Goal: Task Accomplishment & Management: Manage account settings

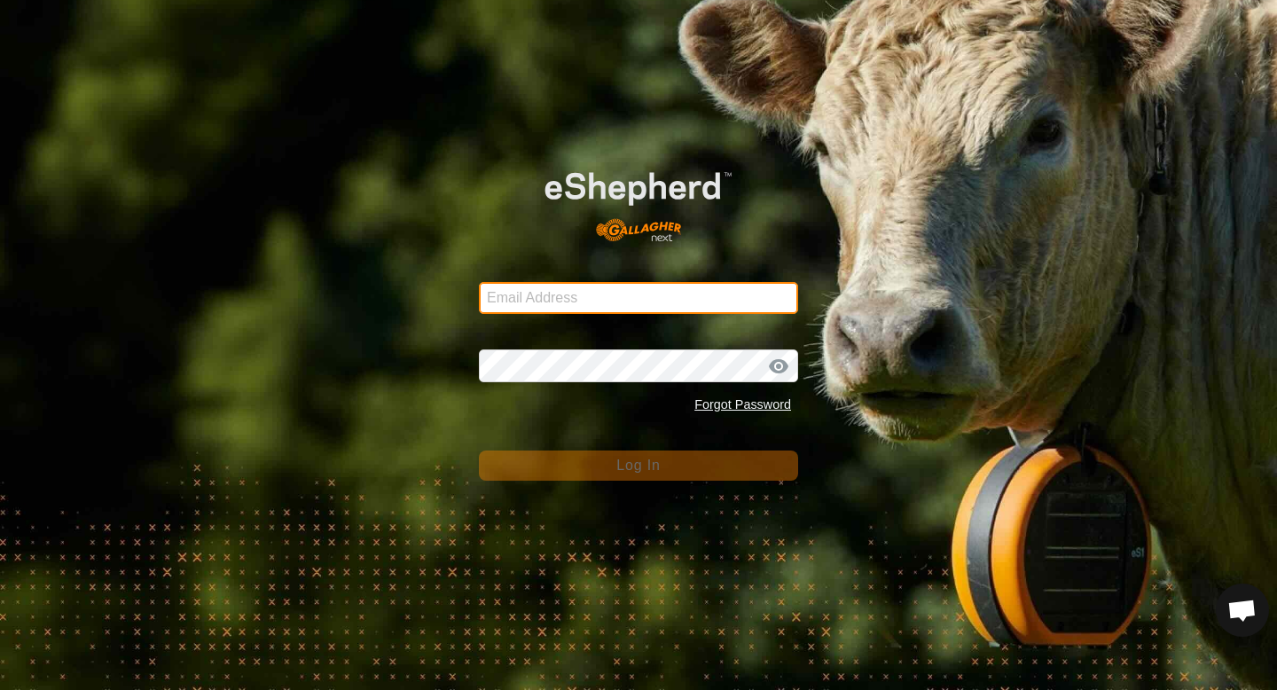
click at [629, 306] on input "Email Address" at bounding box center [638, 298] width 319 height 32
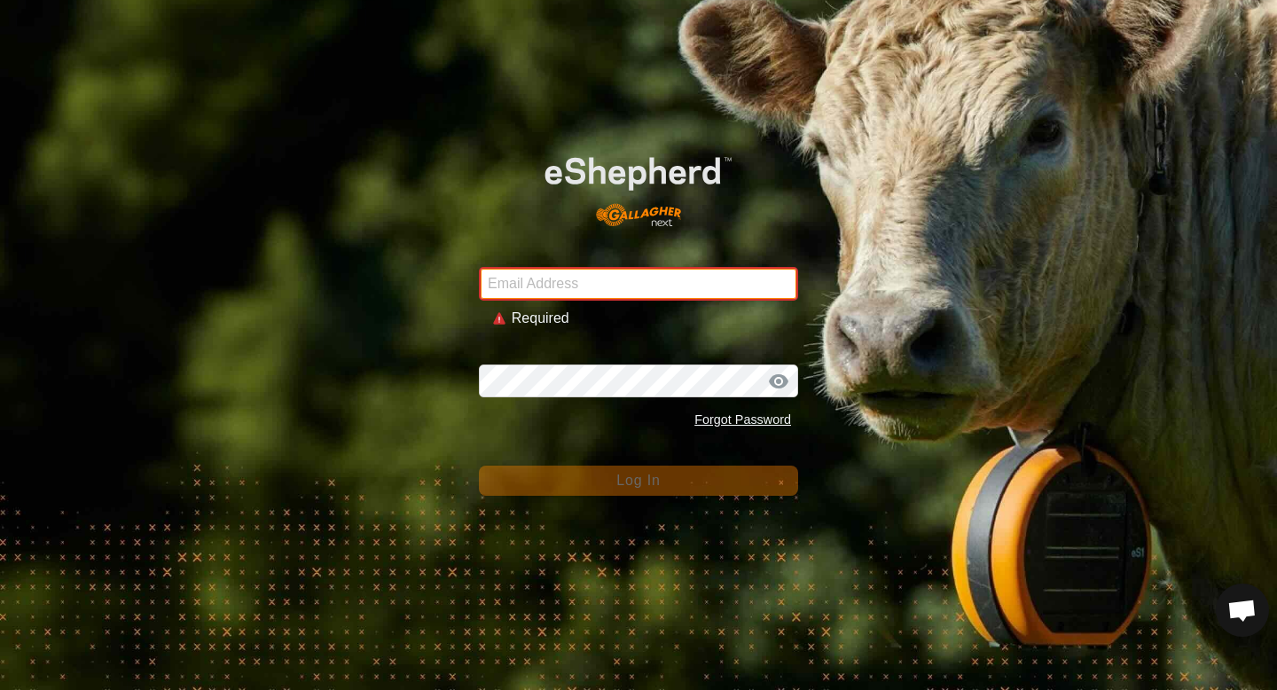
type input "[EMAIL_ADDRESS][DOMAIN_NAME]"
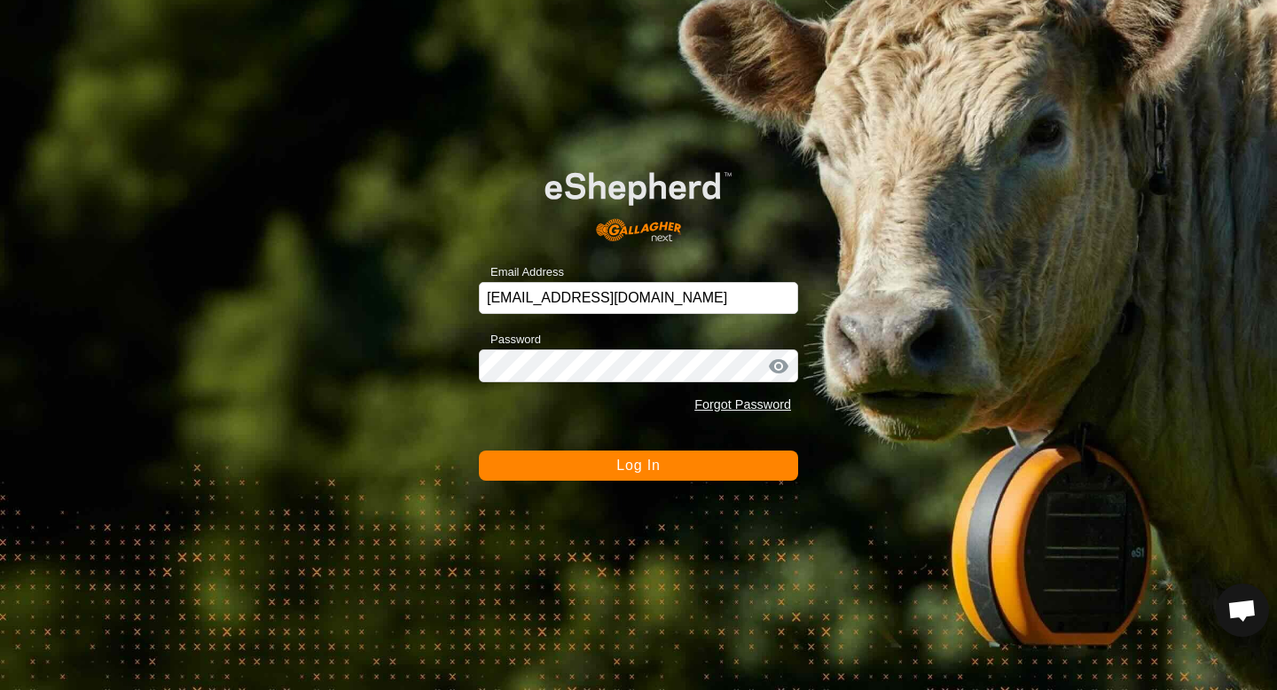
click at [601, 464] on button "Log In" at bounding box center [638, 465] width 319 height 30
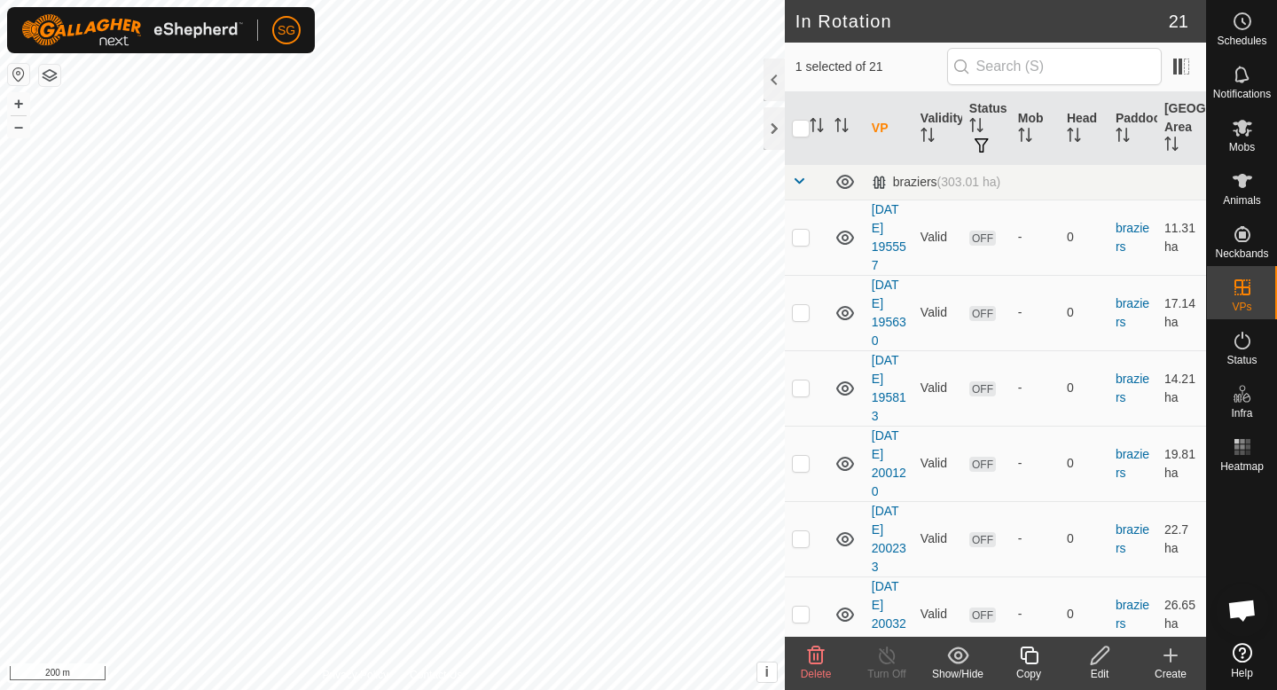
click at [1107, 664] on icon at bounding box center [1100, 655] width 22 height 21
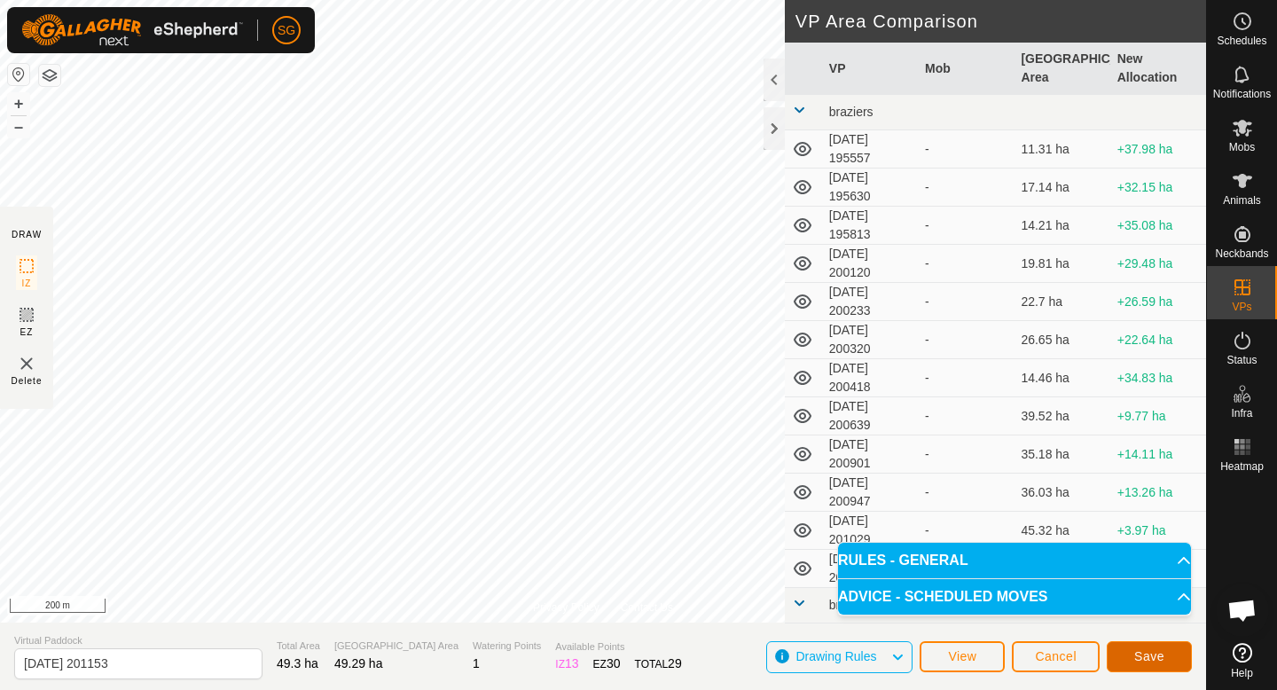
click at [1173, 653] on button "Save" at bounding box center [1149, 656] width 85 height 31
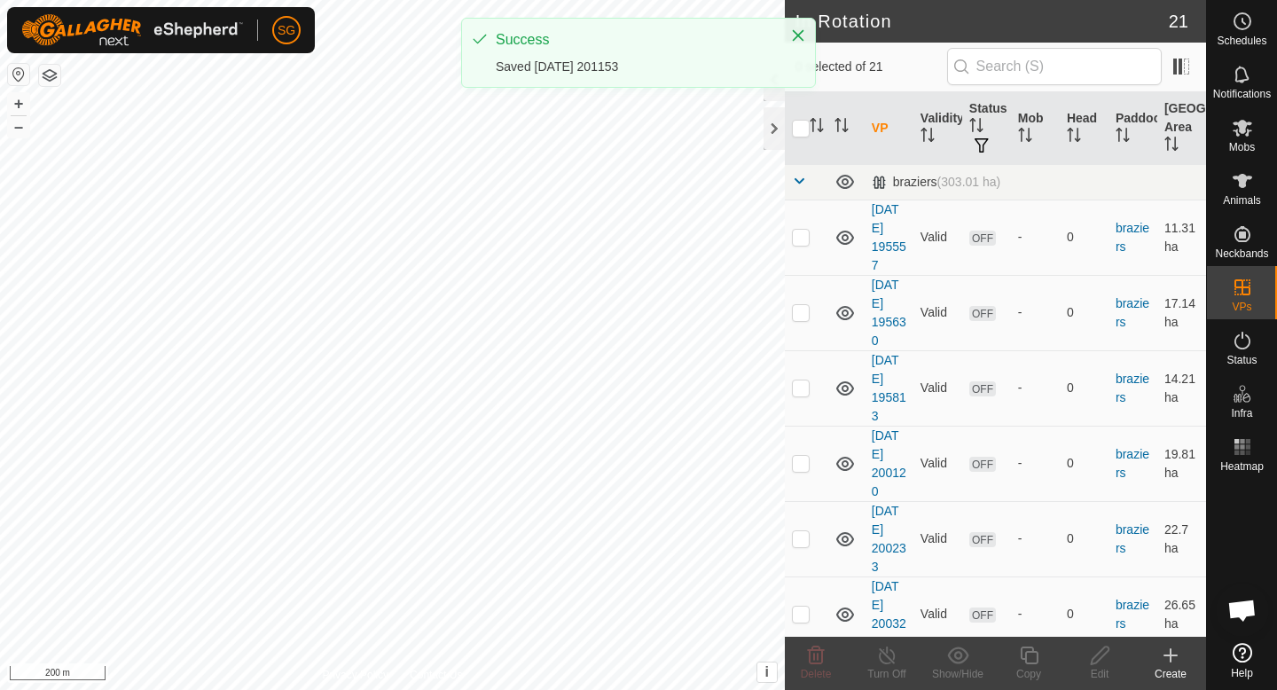
checkbox input "true"
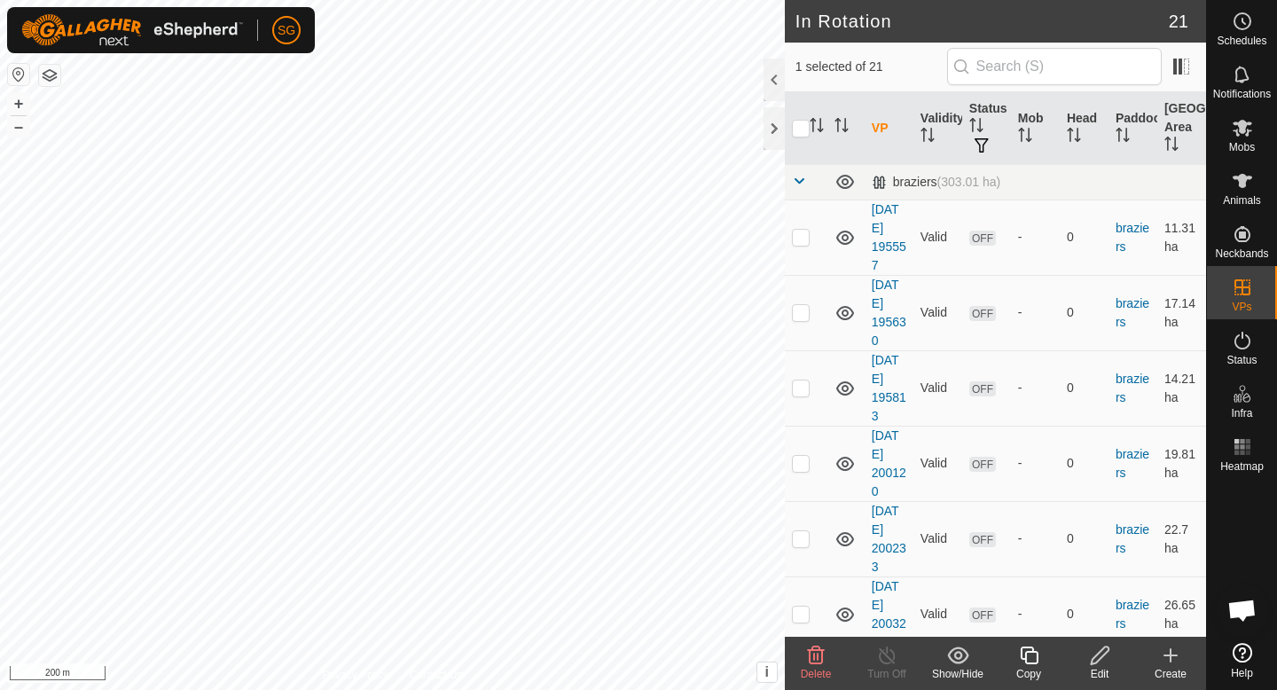
click at [1100, 654] on icon at bounding box center [1100, 655] width 22 height 21
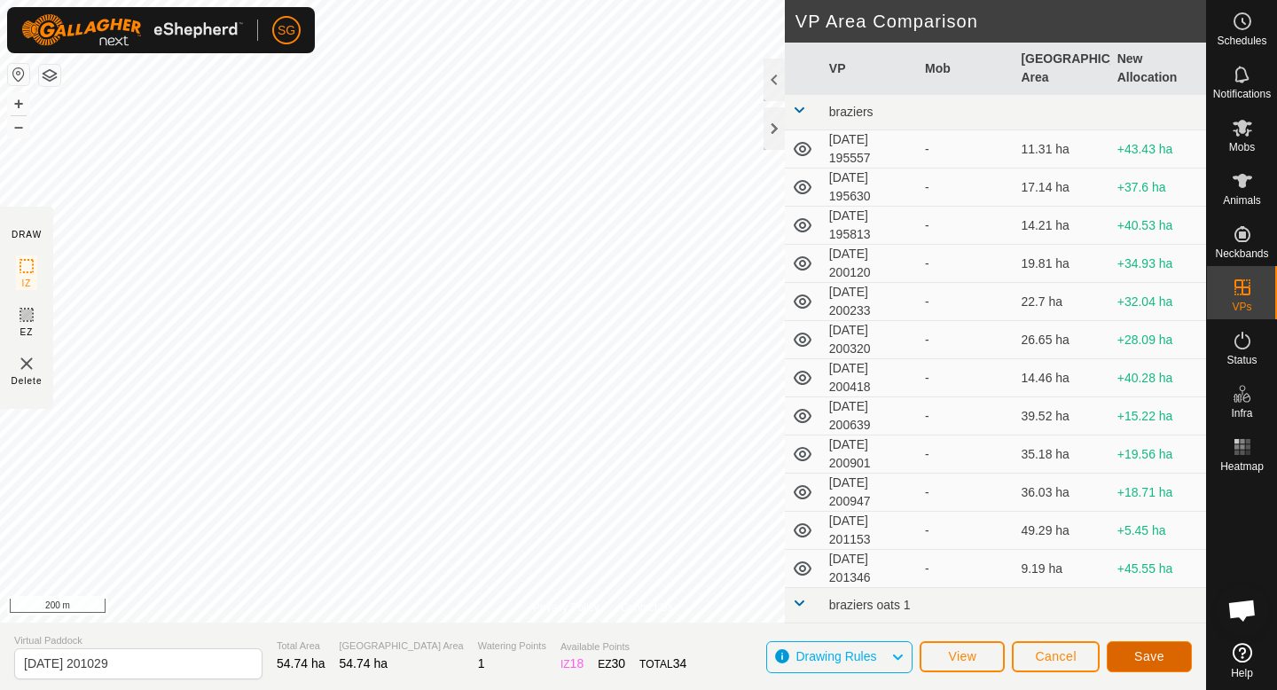
click at [1147, 654] on span "Save" at bounding box center [1149, 656] width 30 height 14
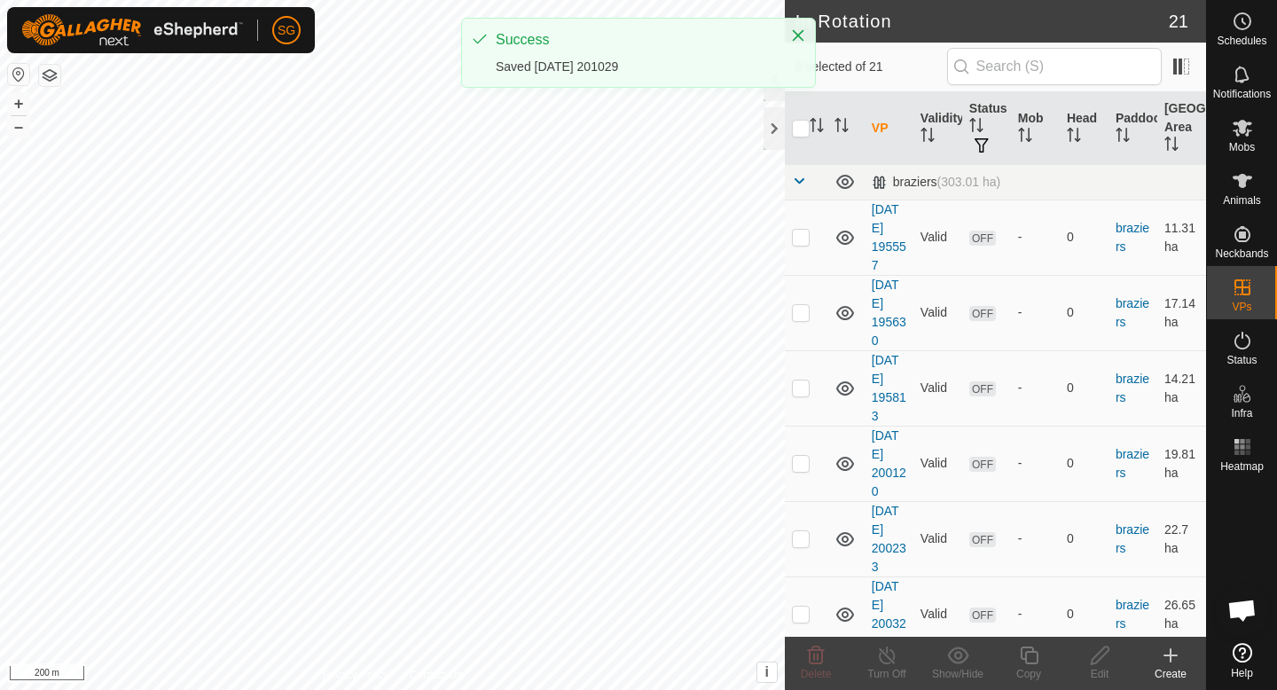
checkbox input "true"
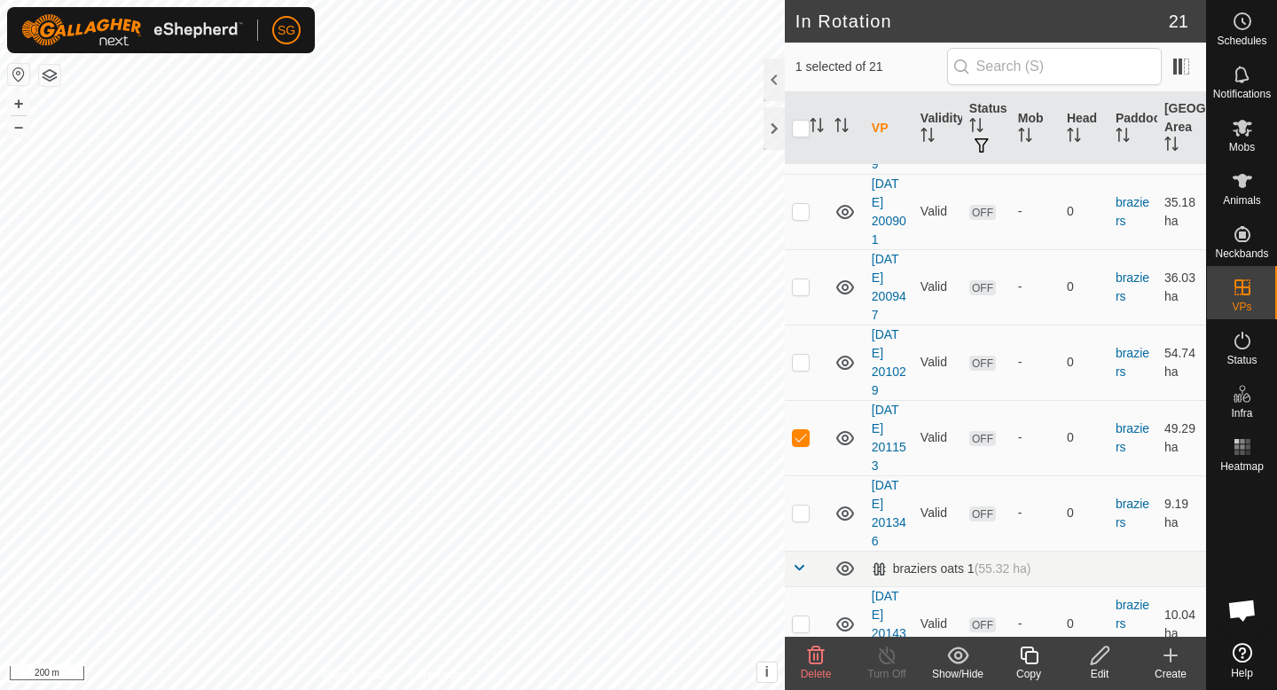
scroll to position [630, 0]
checkbox input "true"
checkbox input "false"
checkbox input "true"
checkbox input "false"
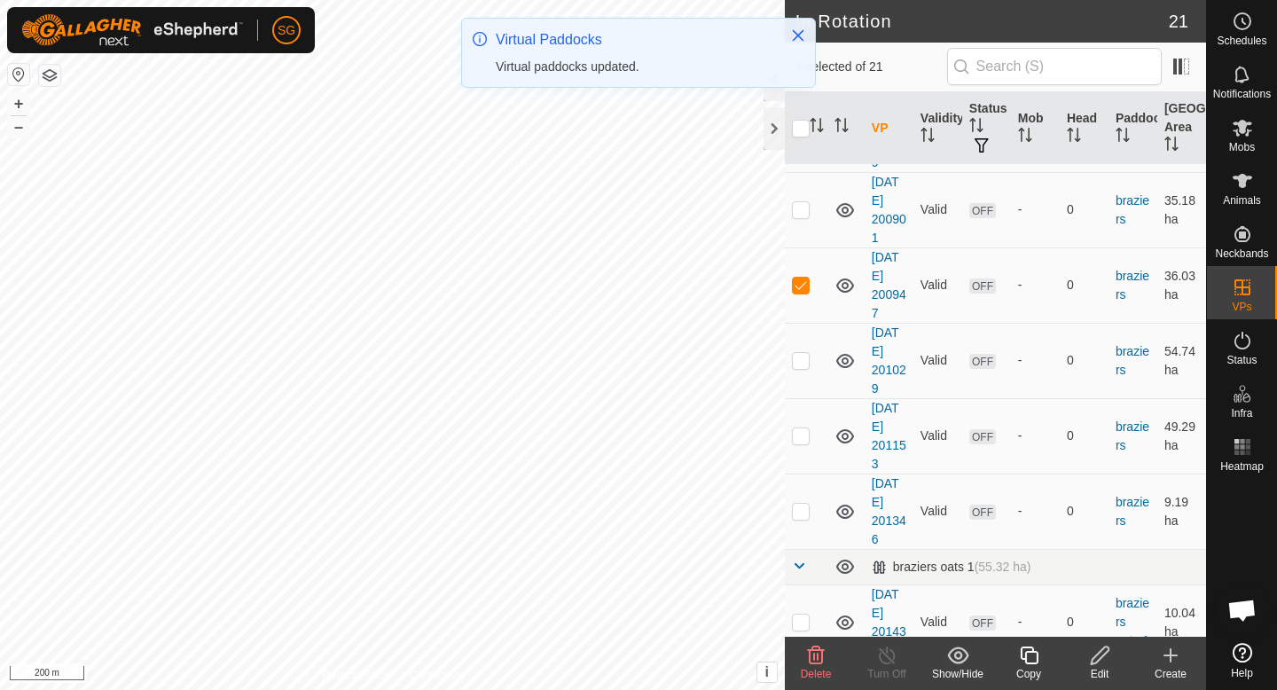
checkbox input "true"
checkbox input "false"
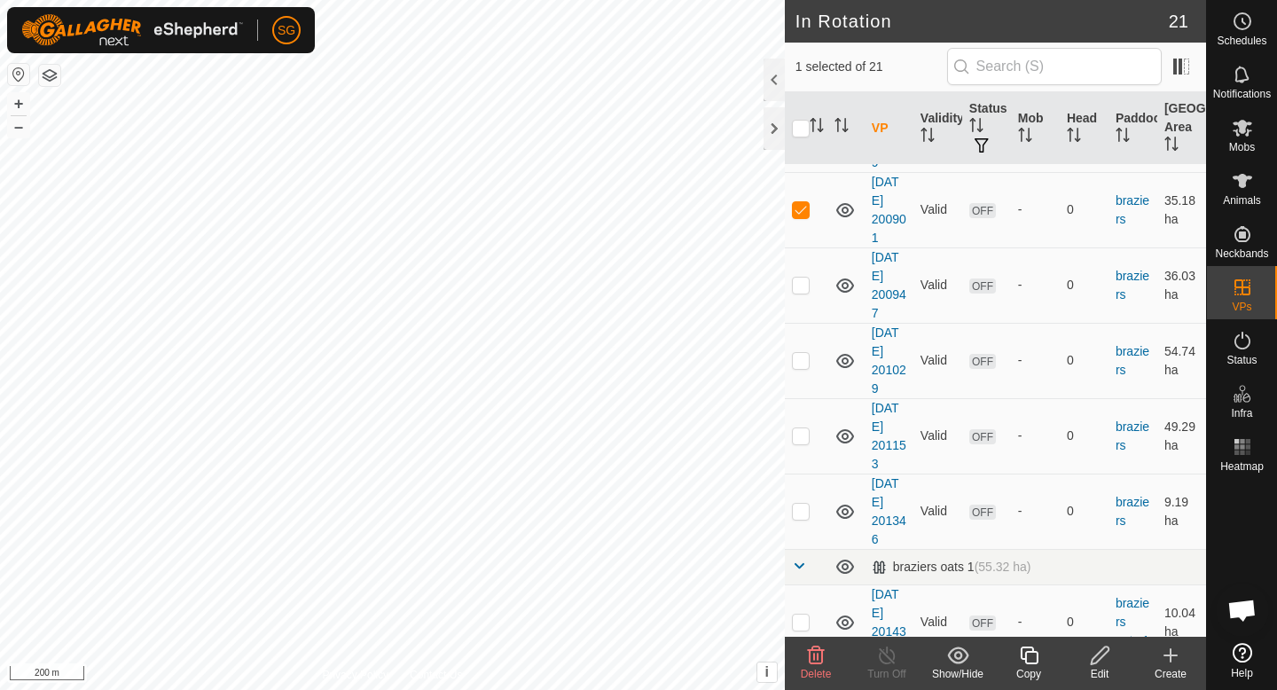
checkbox input "false"
checkbox input "true"
